Goal: Information Seeking & Learning: Learn about a topic

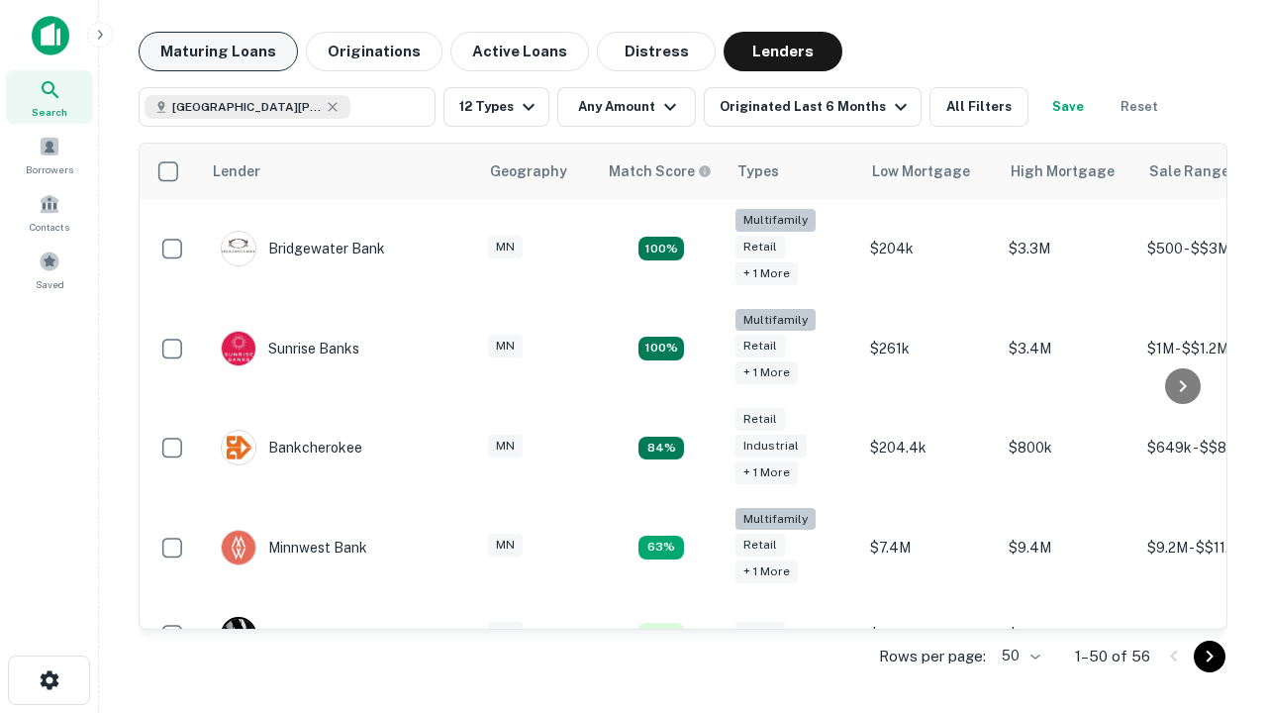
click at [218, 51] on button "Maturing Loans" at bounding box center [218, 52] width 159 height 40
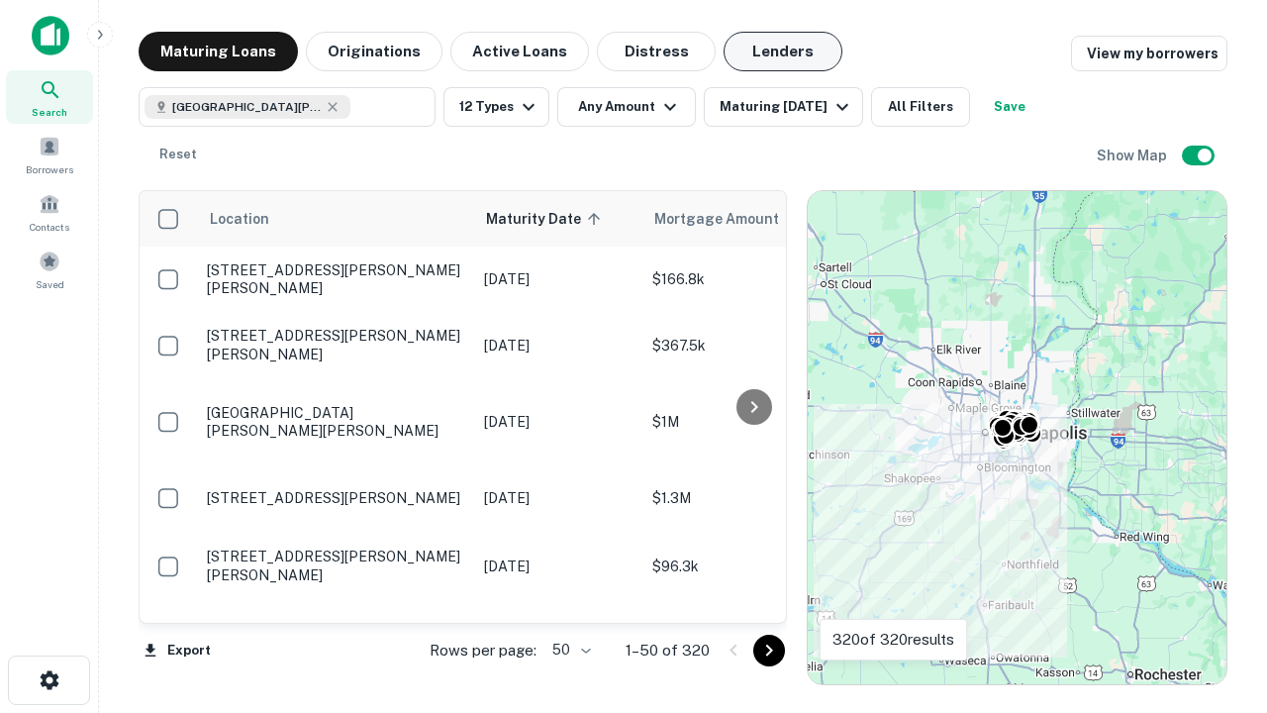
click at [783, 51] on button "Lenders" at bounding box center [783, 52] width 119 height 40
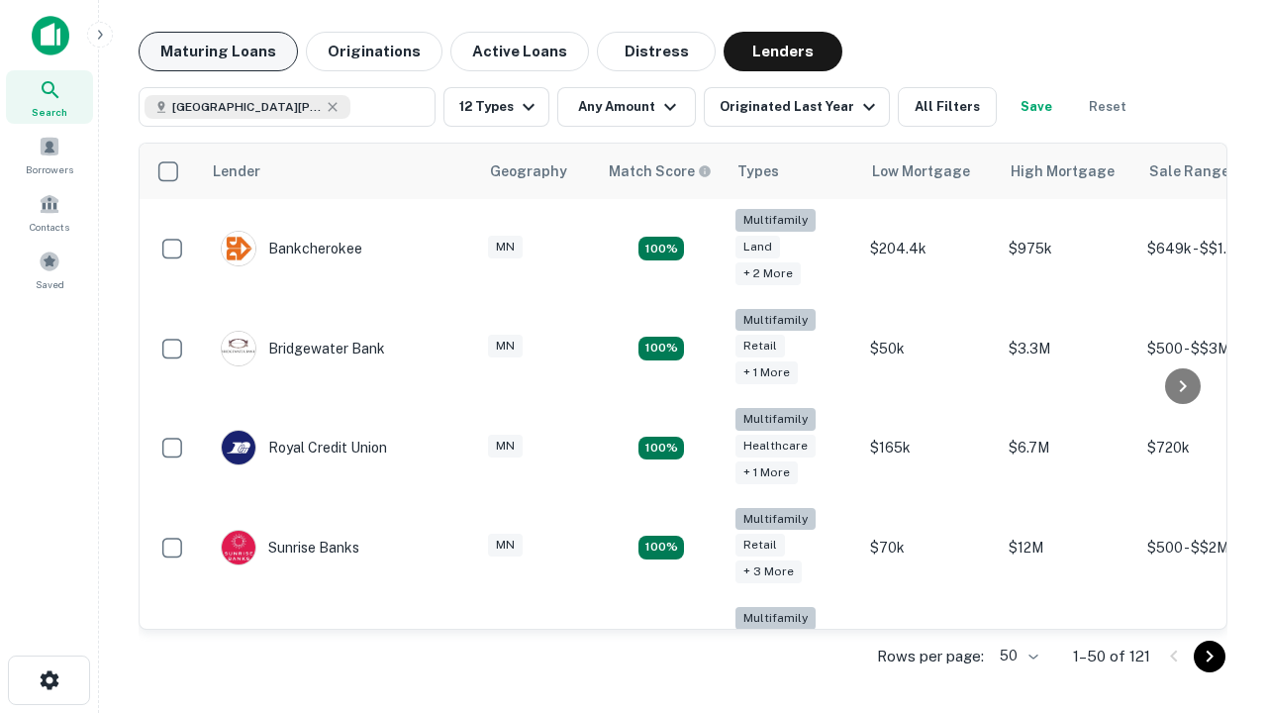
click at [218, 51] on button "Maturing Loans" at bounding box center [218, 52] width 159 height 40
